Goal: Communication & Community: Answer question/provide support

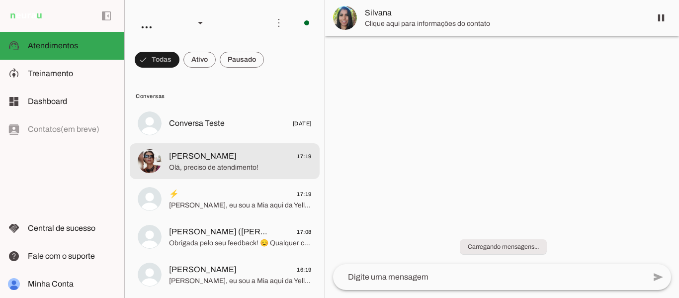
click at [224, 160] on span "[PERSON_NAME] 17:19" at bounding box center [240, 156] width 143 height 12
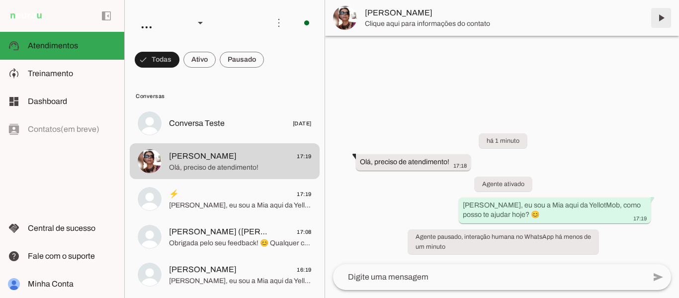
click at [660, 17] on span at bounding box center [661, 18] width 24 height 24
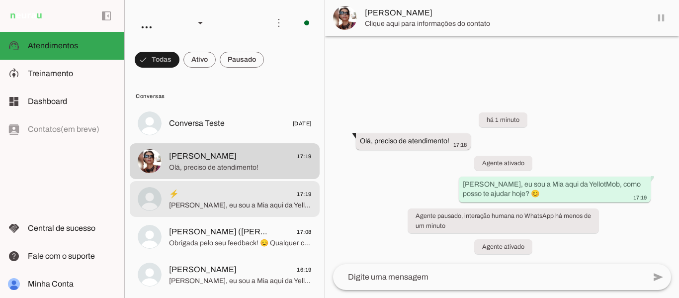
click at [219, 199] on span "⚡️ 17:19" at bounding box center [240, 194] width 143 height 12
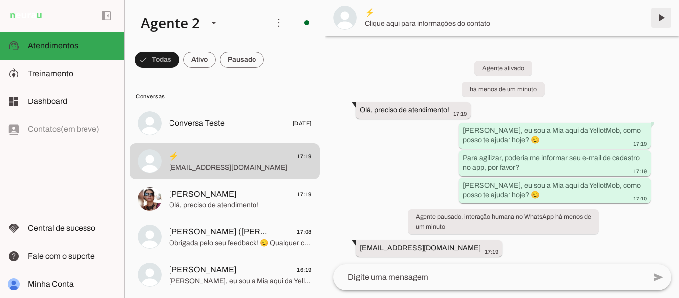
click at [661, 18] on span at bounding box center [661, 18] width 24 height 24
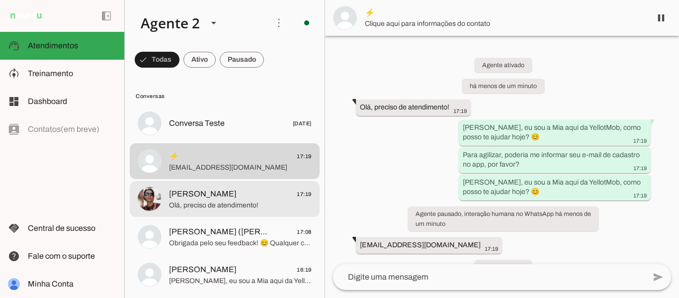
click at [211, 204] on span "Olá, preciso de atendimento!" at bounding box center [240, 205] width 143 height 10
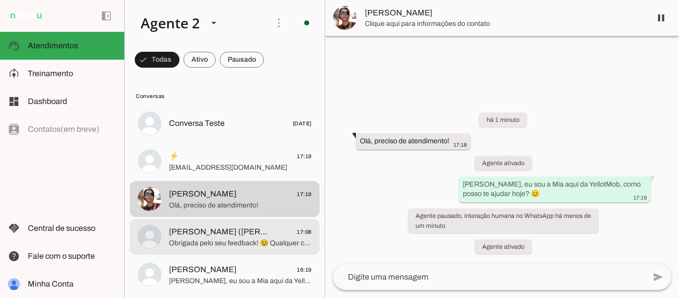
click at [215, 236] on span "[PERSON_NAME] ([PERSON_NAME])" at bounding box center [220, 232] width 102 height 12
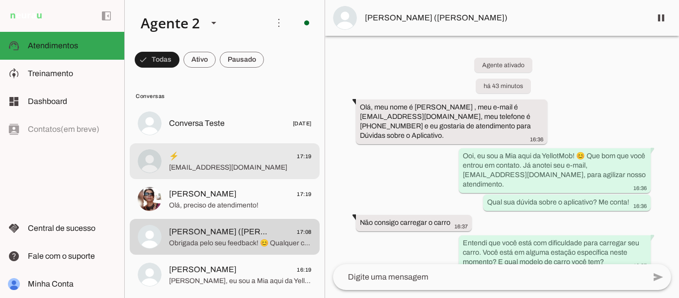
click at [247, 169] on span "[EMAIL_ADDRESS][DOMAIN_NAME]" at bounding box center [240, 168] width 143 height 10
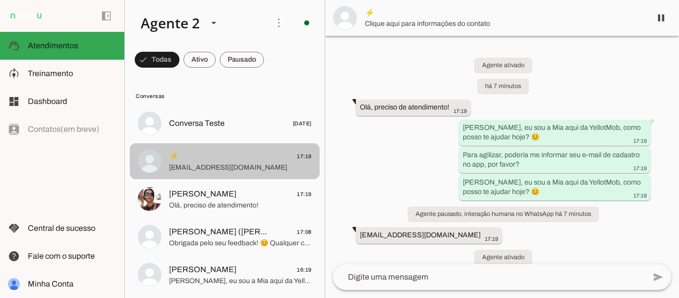
scroll to position [20, 0]
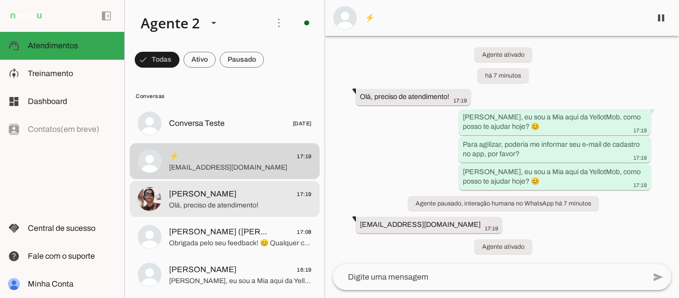
click at [228, 201] on span "Olá, preciso de atendimento!" at bounding box center [240, 205] width 143 height 10
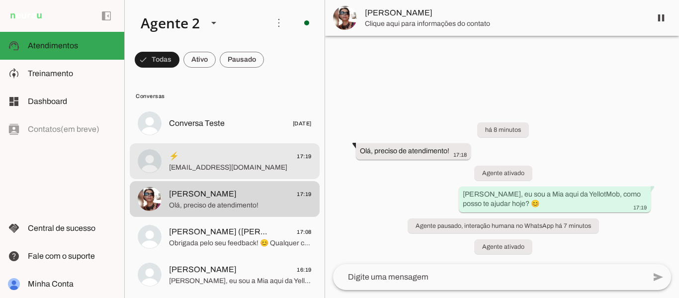
click at [230, 165] on span "[EMAIL_ADDRESS][DOMAIN_NAME]" at bounding box center [240, 168] width 143 height 10
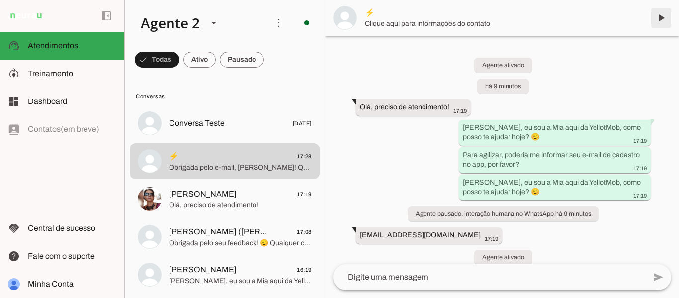
click at [664, 17] on span at bounding box center [661, 18] width 24 height 24
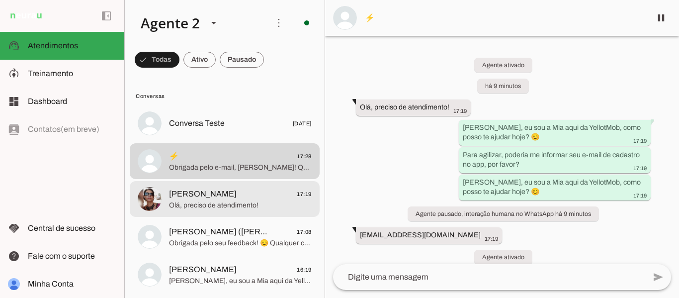
click at [232, 203] on span "Olá, preciso de atendimento!" at bounding box center [240, 205] width 143 height 10
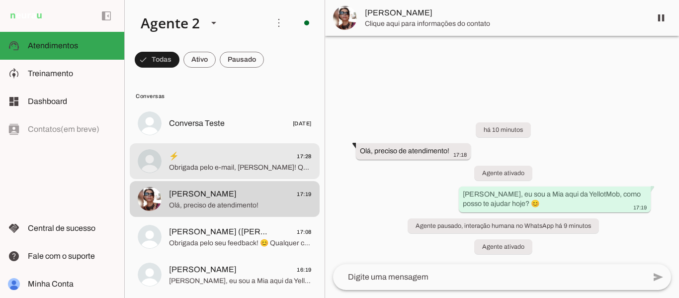
click at [232, 169] on span "Obrigada pelo e-mail, [PERSON_NAME]! Qual problema você está enfrentando com a …" at bounding box center [240, 168] width 143 height 10
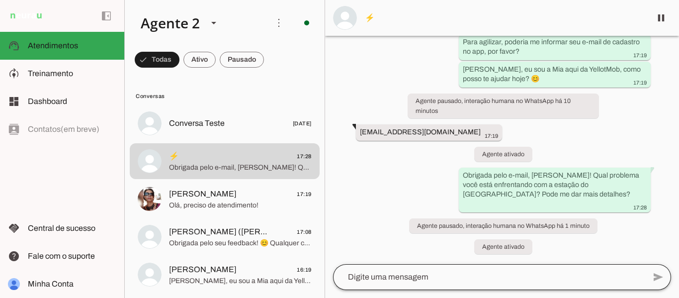
scroll to position [103, 0]
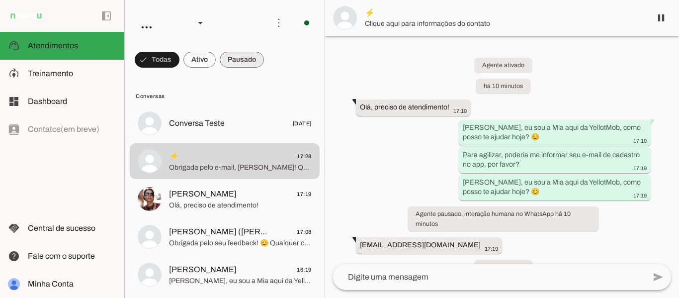
scroll to position [103, 0]
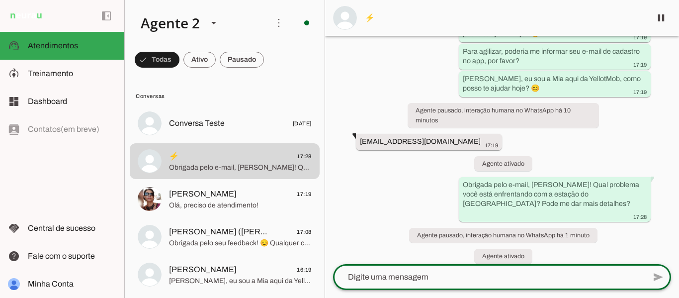
click at [428, 272] on textarea at bounding box center [489, 277] width 312 height 12
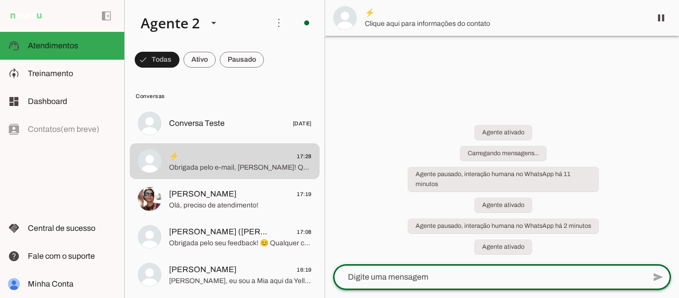
scroll to position [0, 0]
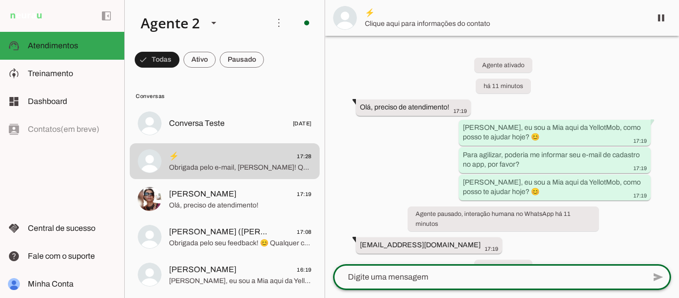
click at [534, 241] on div "Agente ativado há 11 minutos Olá, preciso de atendimento! 17:19 Ooi, eu sou a M…" at bounding box center [502, 150] width 354 height 228
